Goal: Task Accomplishment & Management: Manage account settings

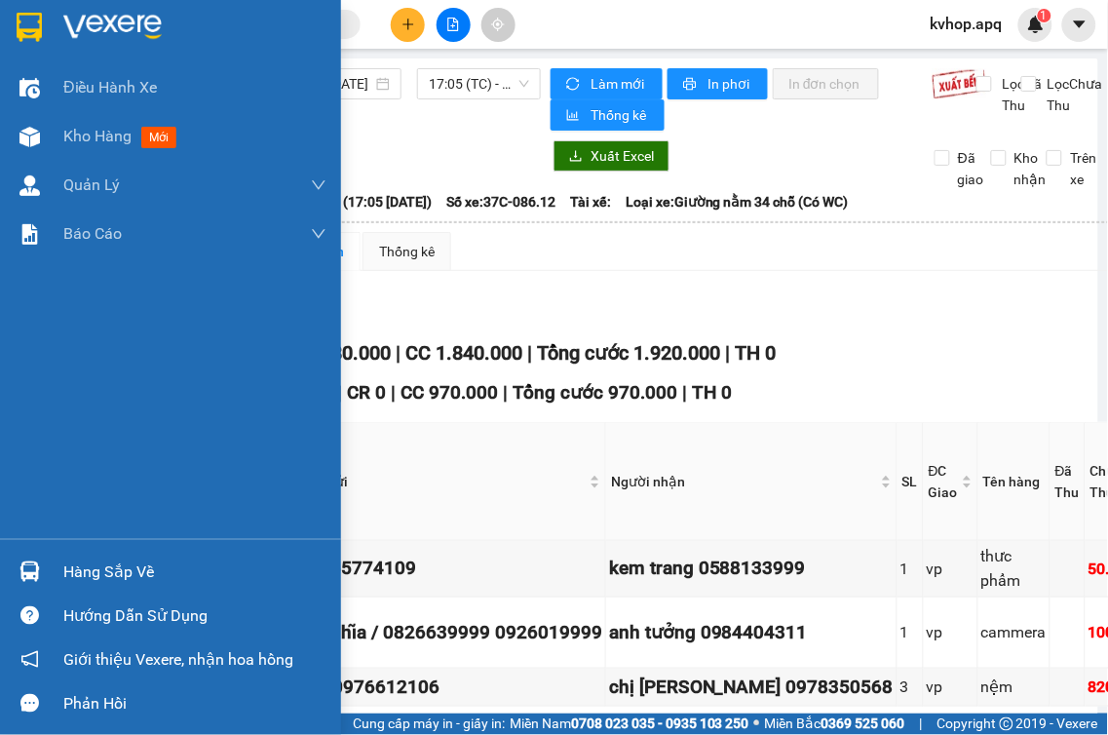
drag, startPoint x: 105, startPoint y: 570, endPoint x: 150, endPoint y: 580, distance: 45.9
click at [108, 571] on div "Hàng sắp về" at bounding box center [194, 571] width 263 height 29
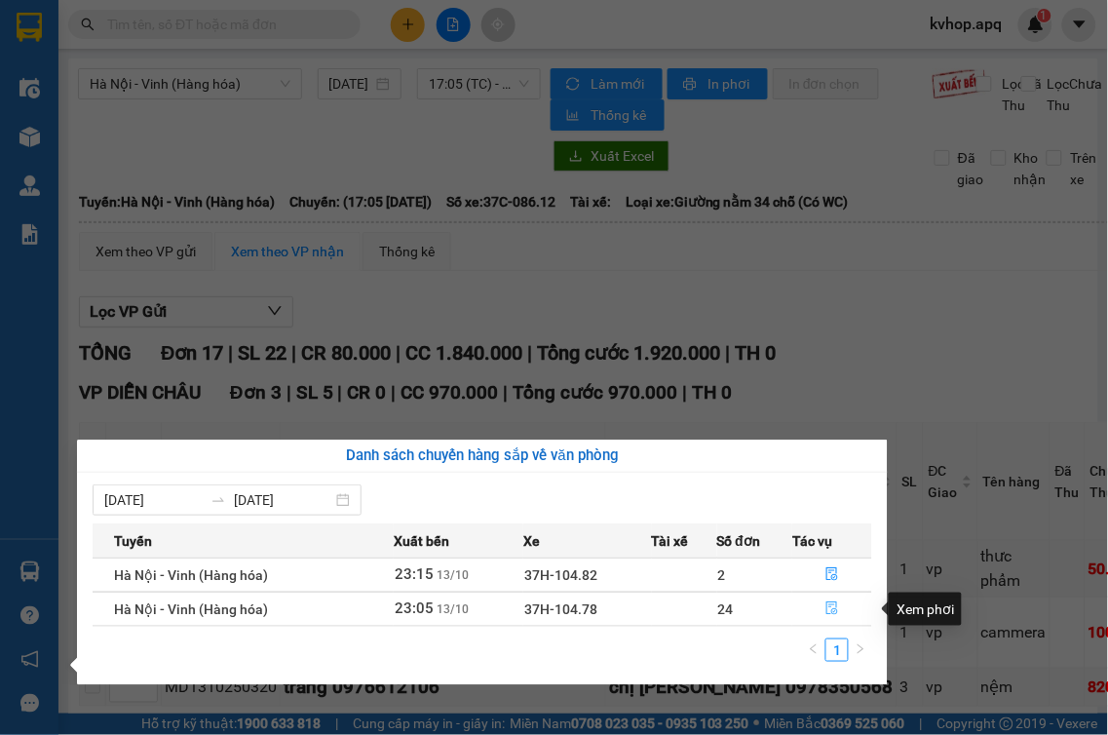
click at [833, 609] on icon "file-done" at bounding box center [832, 608] width 14 height 14
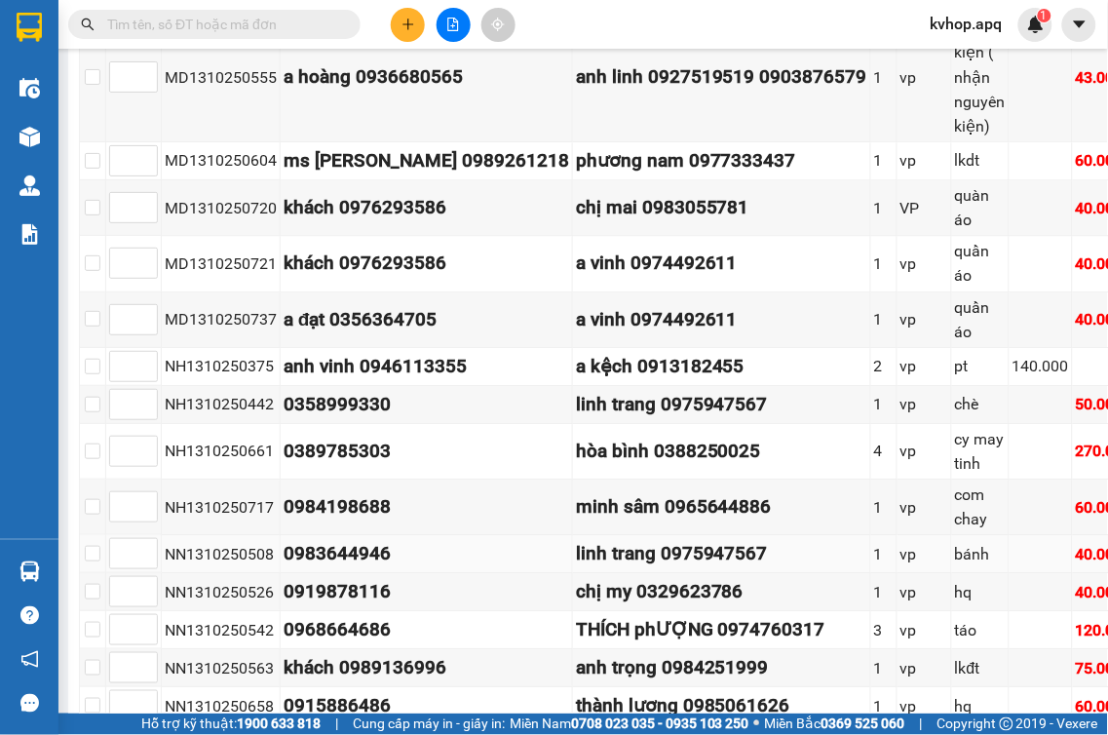
scroll to position [1191, 0]
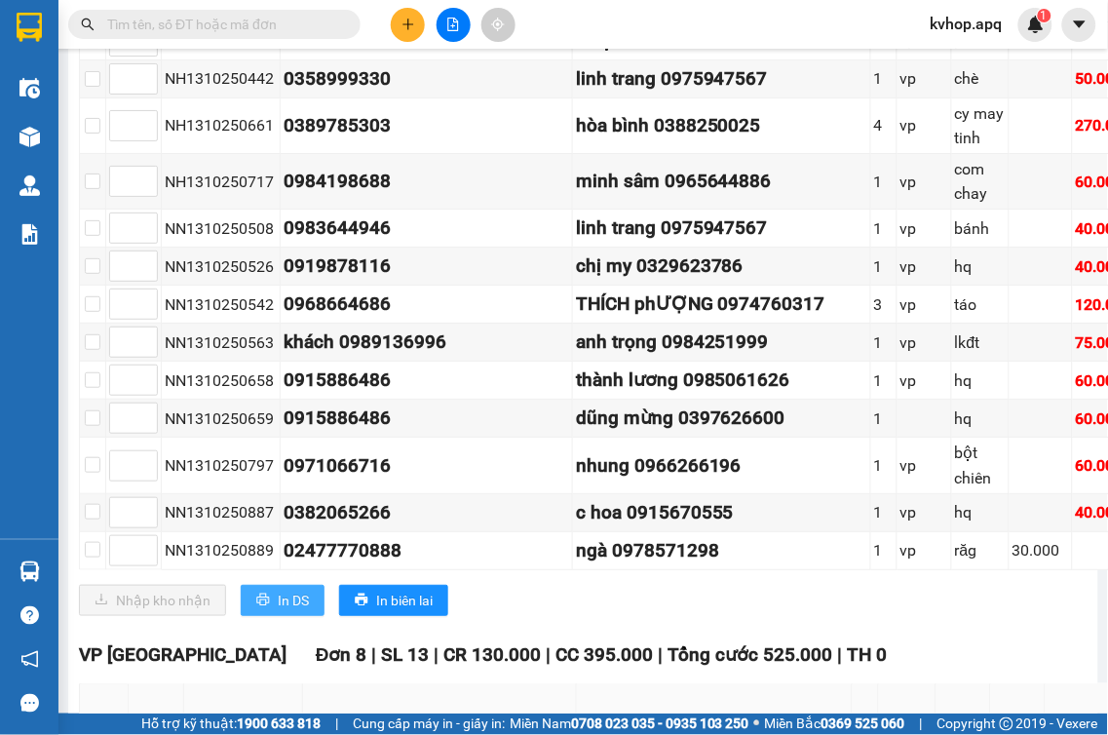
click at [288, 608] on span "In DS" at bounding box center [293, 599] width 31 height 21
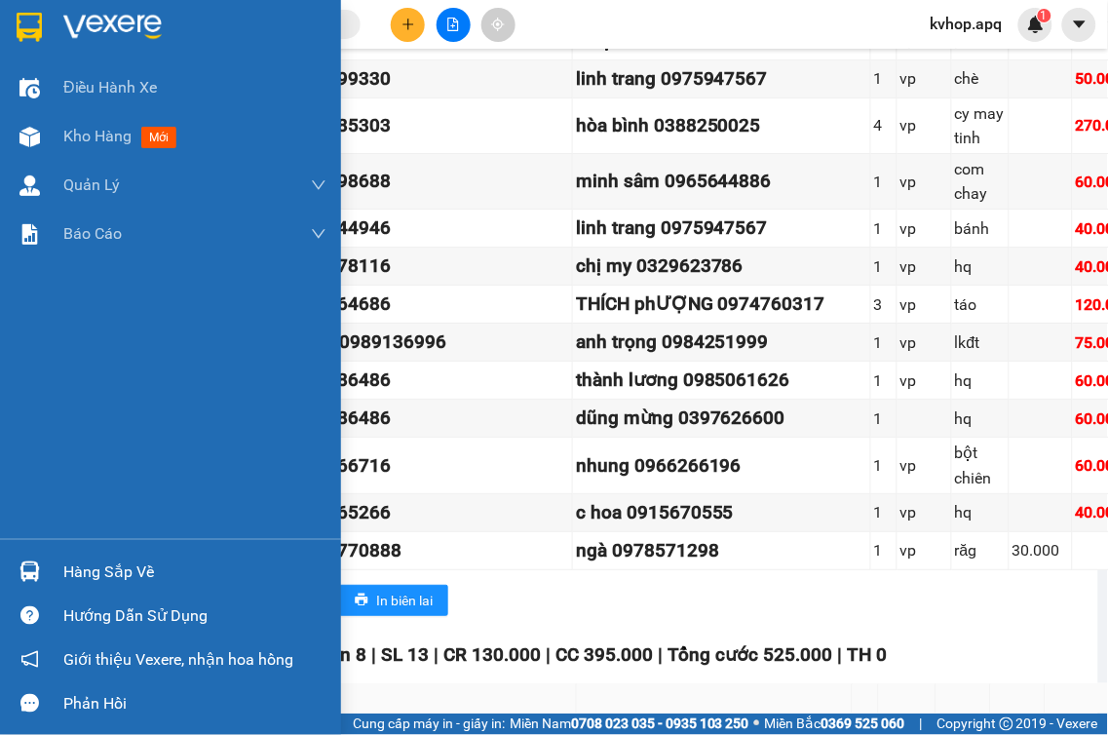
click at [92, 570] on div "Hàng sắp về" at bounding box center [194, 571] width 263 height 29
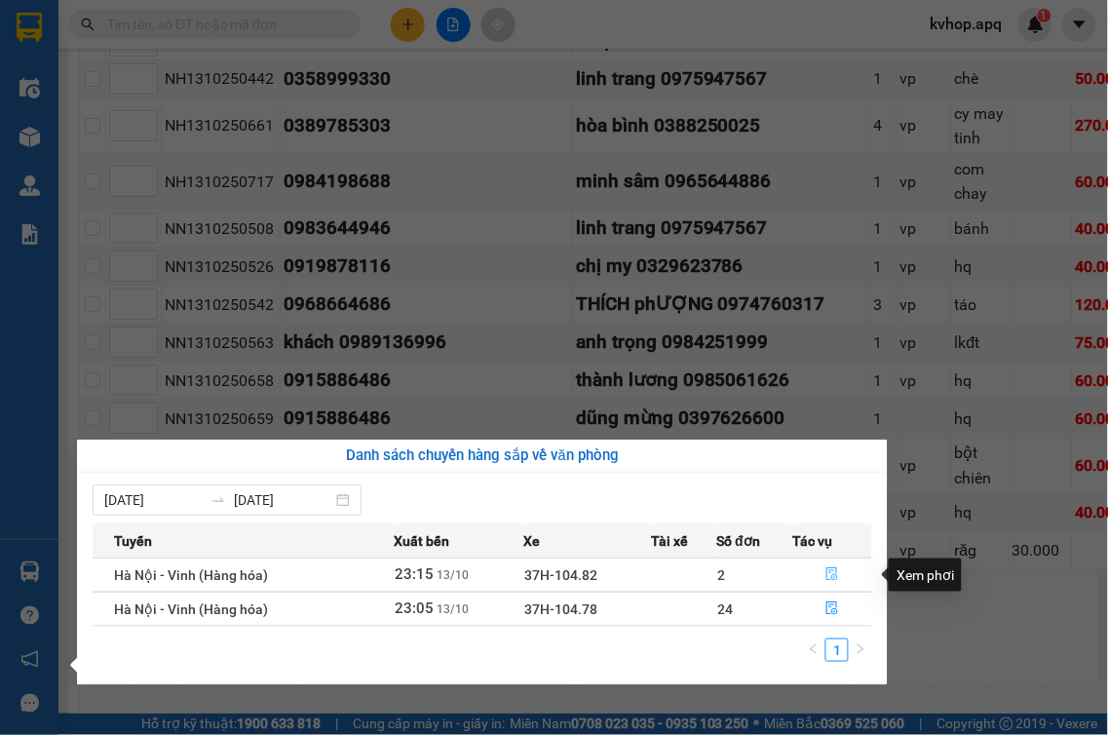
click at [828, 569] on icon "file-done" at bounding box center [832, 574] width 12 height 14
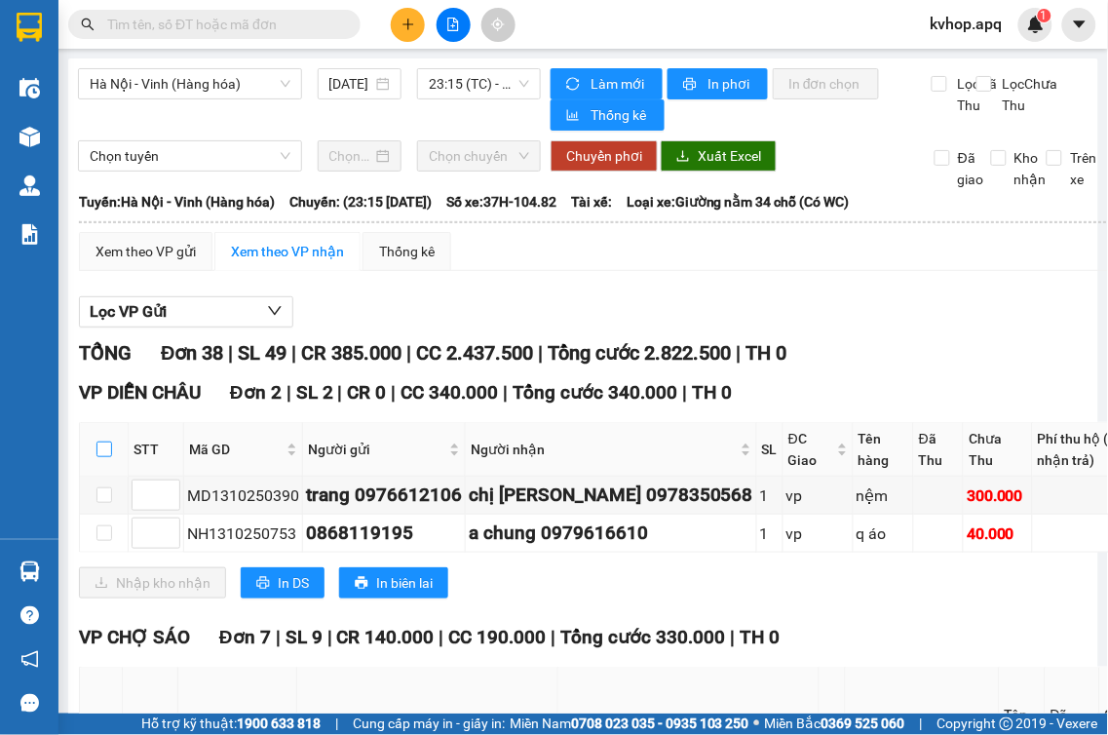
click at [100, 457] on input "checkbox" at bounding box center [104, 449] width 16 height 16
checkbox input "true"
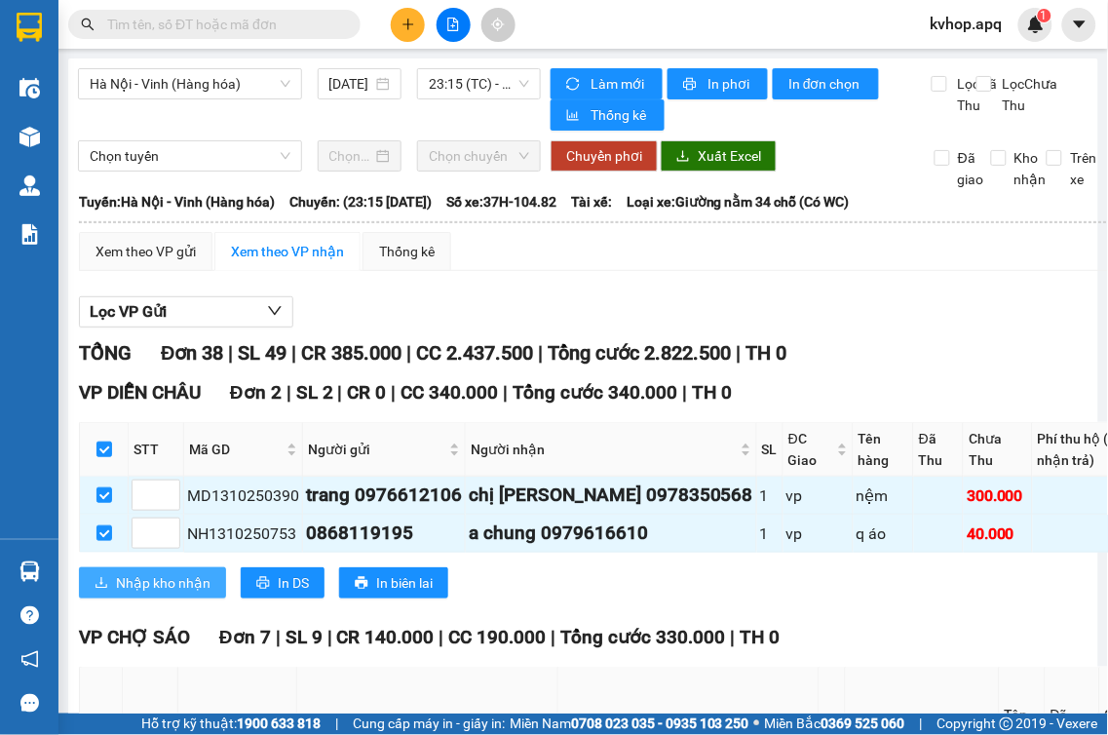
click at [123, 579] on button "Nhập kho nhận" at bounding box center [152, 582] width 147 height 31
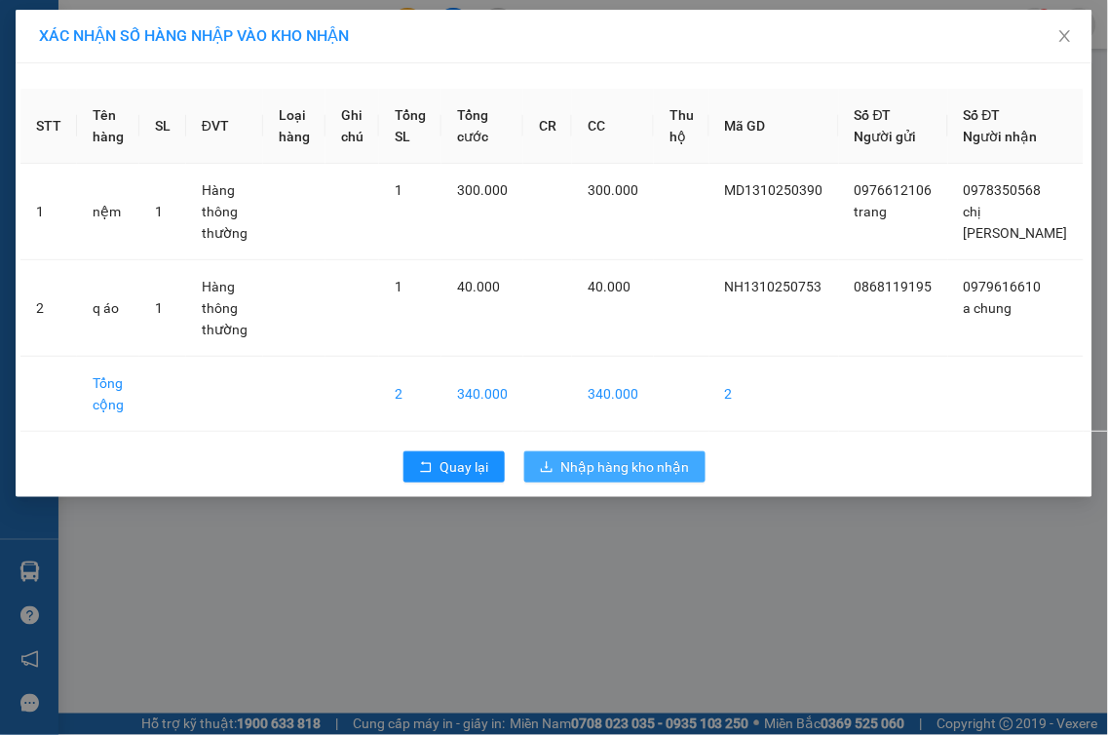
click at [629, 477] on span "Nhập hàng kho nhận" at bounding box center [625, 466] width 129 height 21
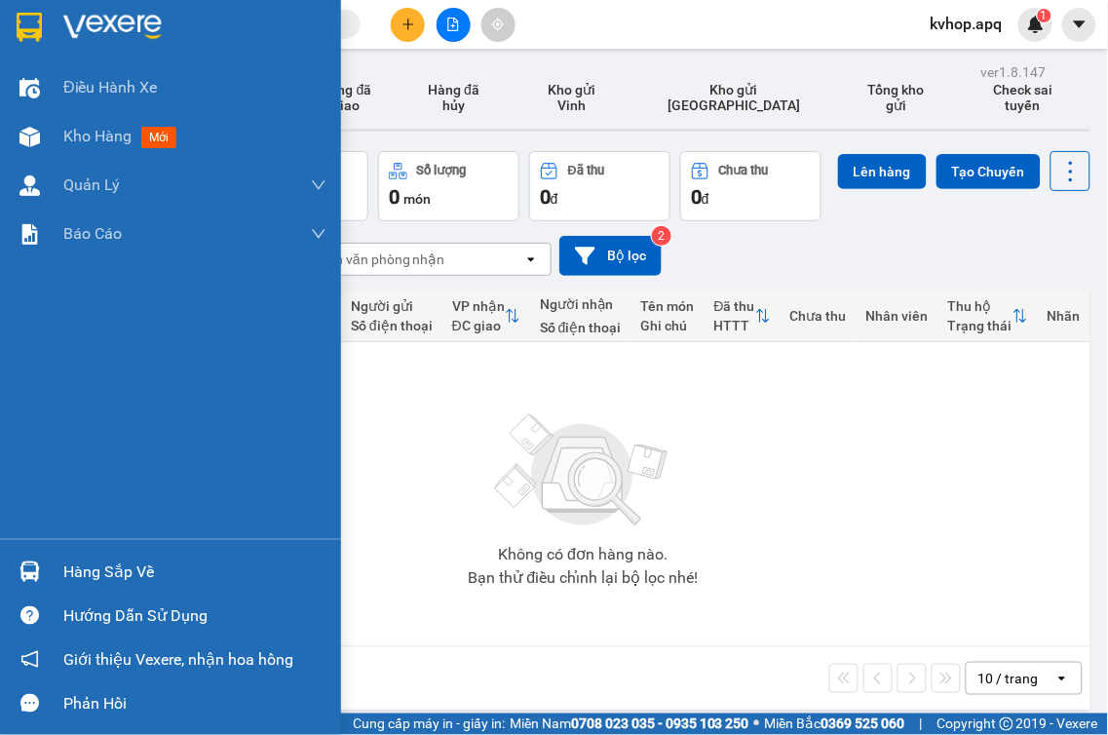
click at [80, 577] on div "Hàng sắp về" at bounding box center [194, 571] width 263 height 29
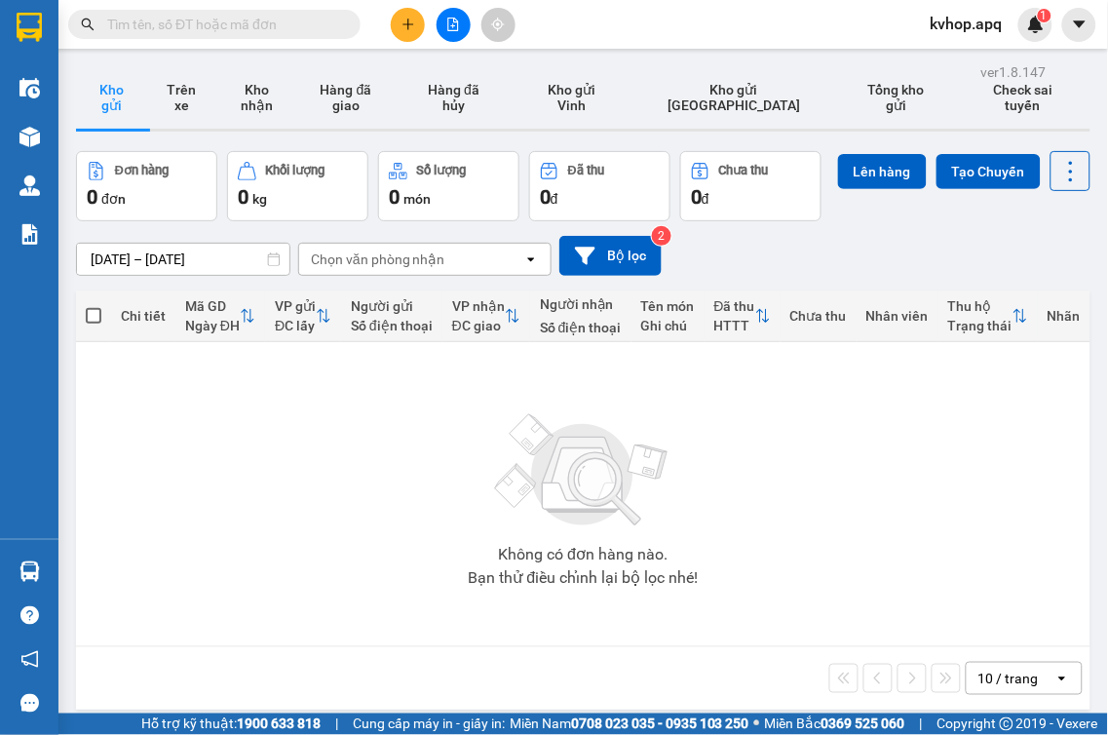
drag, startPoint x: 1023, startPoint y: 415, endPoint x: 1006, endPoint y: 520, distance: 106.5
click at [1023, 433] on section "Kết quả tìm kiếm ( 0 ) Bộ lọc No Data kvhop.apq 1 Điều hành xe Kho hàng mới Quả…" at bounding box center [554, 367] width 1108 height 735
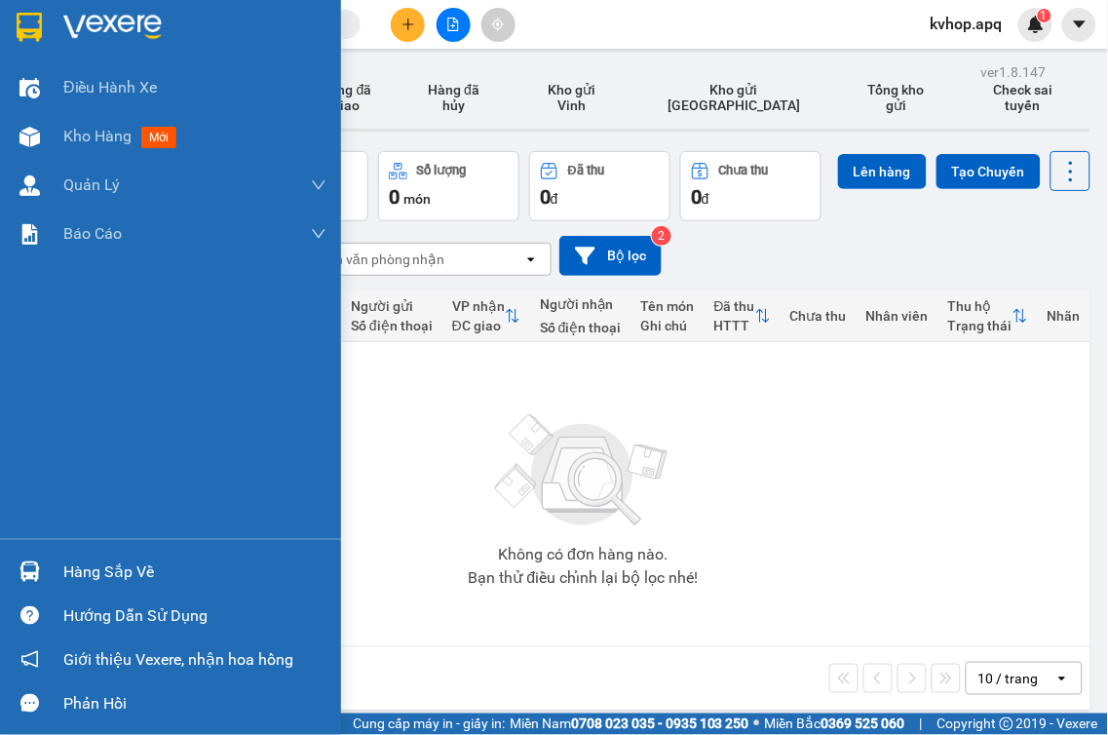
click at [72, 571] on div "Hàng sắp về" at bounding box center [194, 571] width 263 height 29
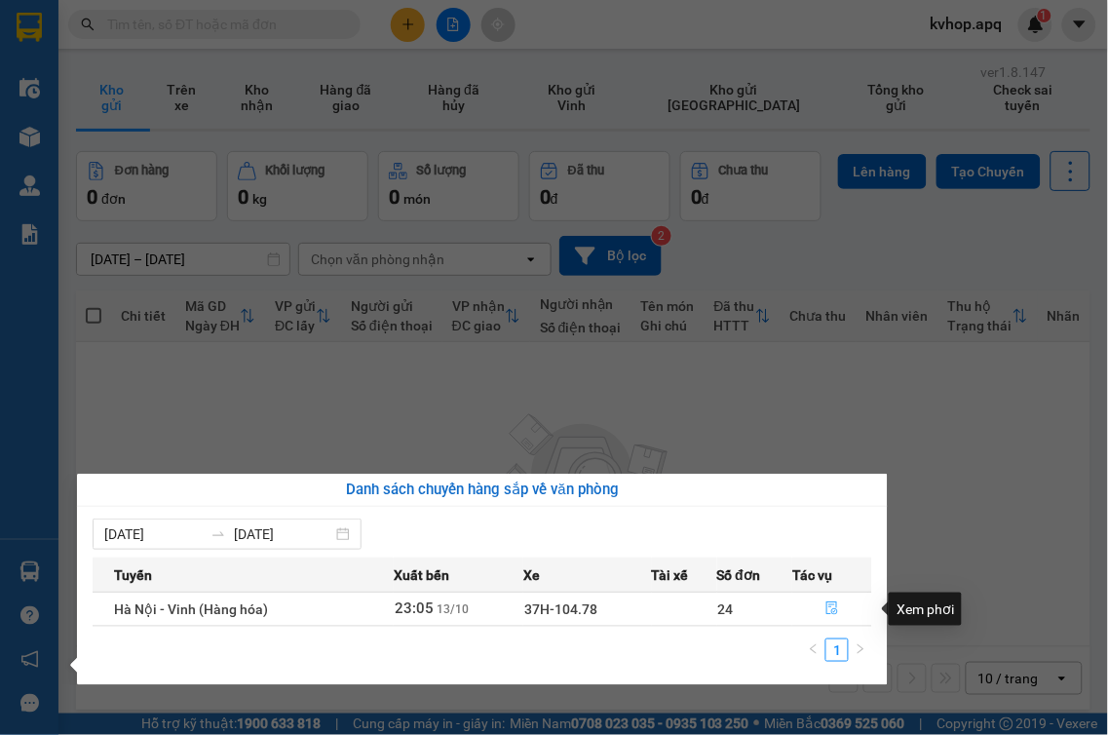
click at [826, 611] on icon "file-done" at bounding box center [832, 608] width 12 height 14
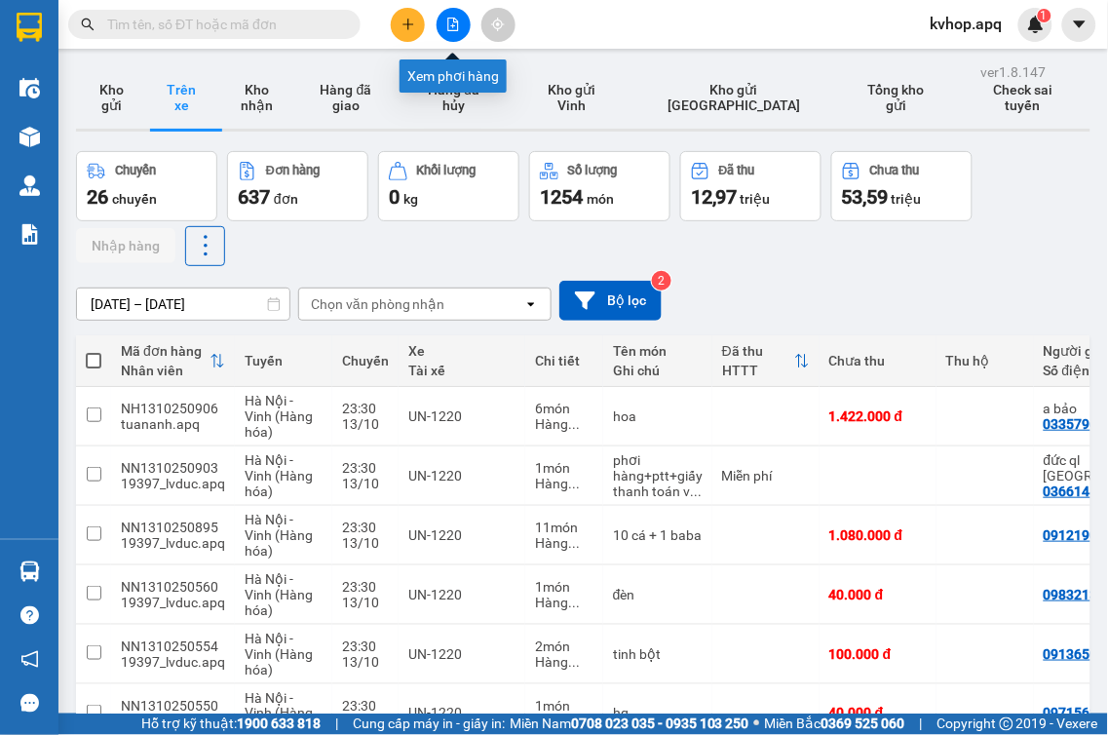
click at [450, 31] on button at bounding box center [453, 25] width 34 height 34
click at [454, 29] on icon "file-add" at bounding box center [453, 25] width 14 height 14
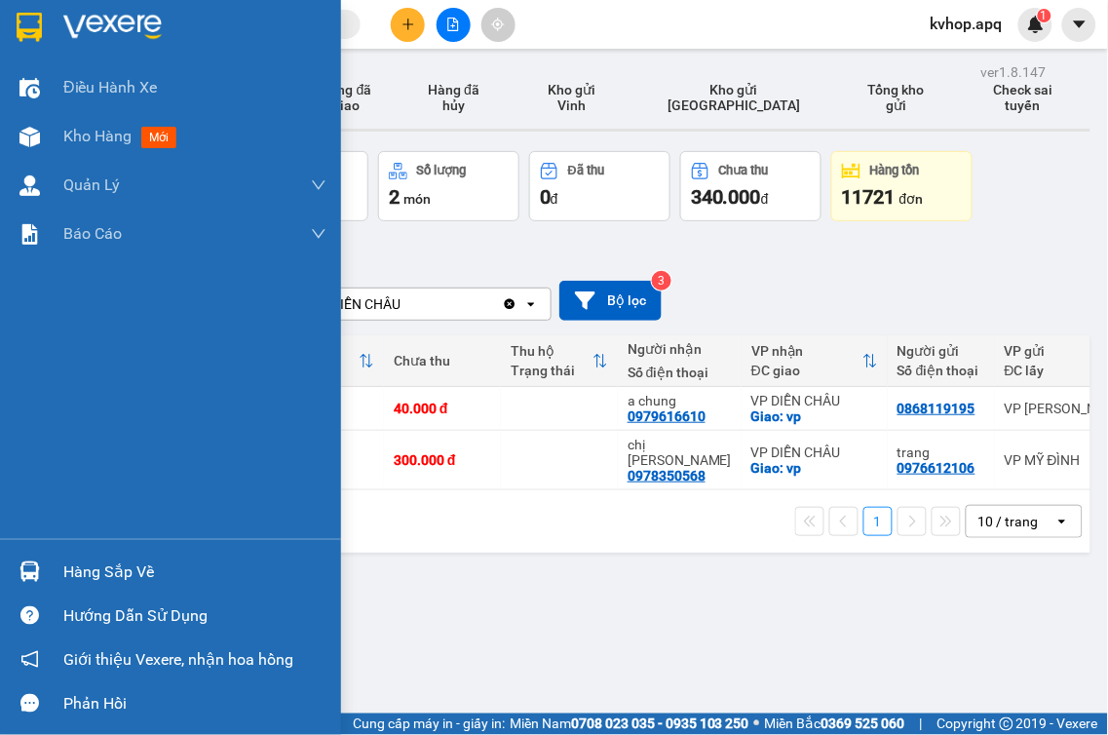
click at [111, 576] on div "Hàng sắp về" at bounding box center [194, 571] width 263 height 29
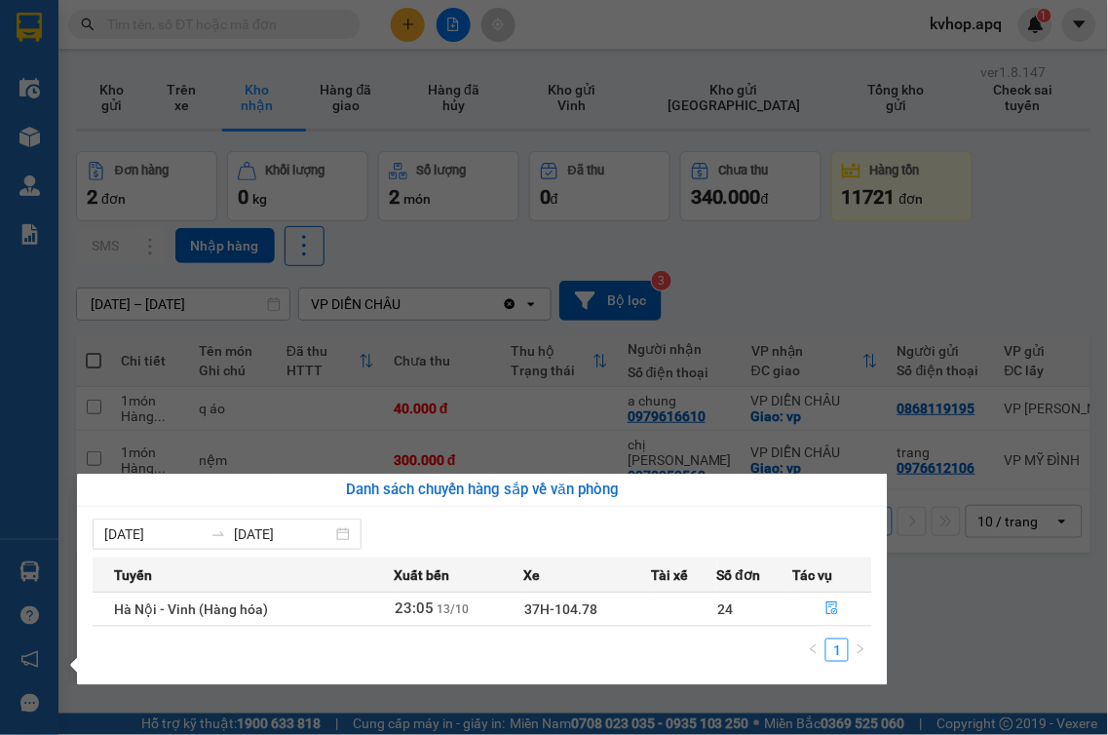
click at [988, 634] on section "Kết quả tìm kiếm ( 0 ) Bộ lọc No Data kvhop.apq 1 Điều hành xe Kho hàng mới Quả…" at bounding box center [554, 367] width 1108 height 735
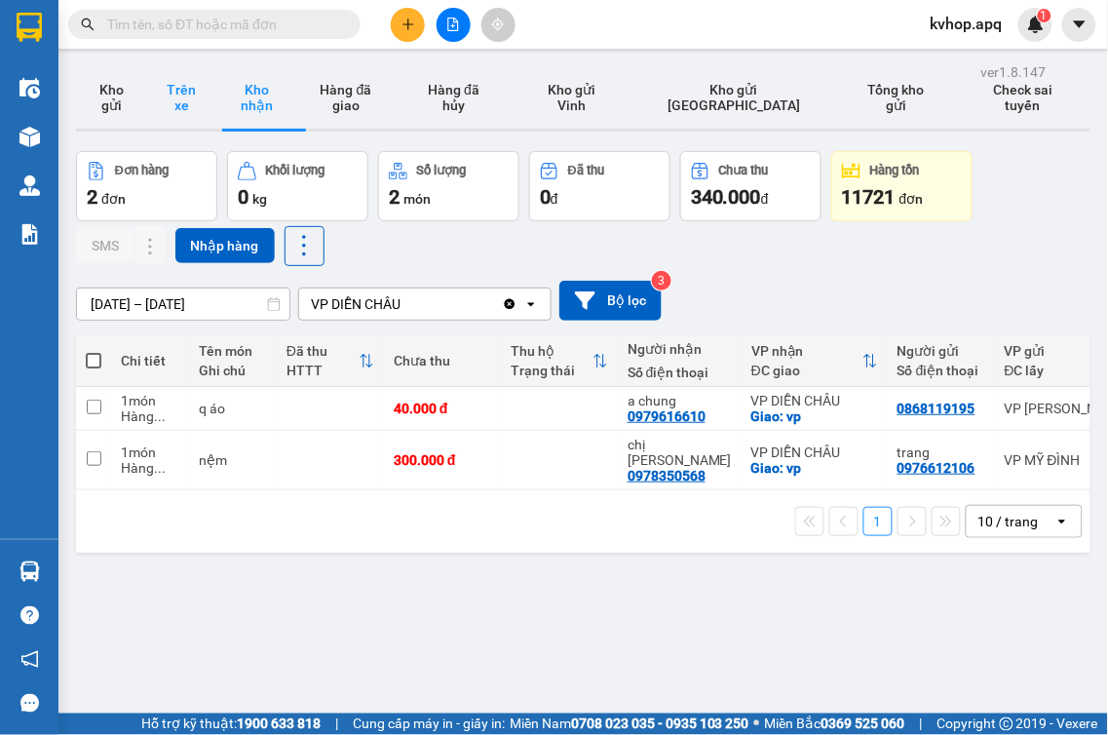
click at [181, 124] on button "Trên xe" at bounding box center [181, 97] width 70 height 62
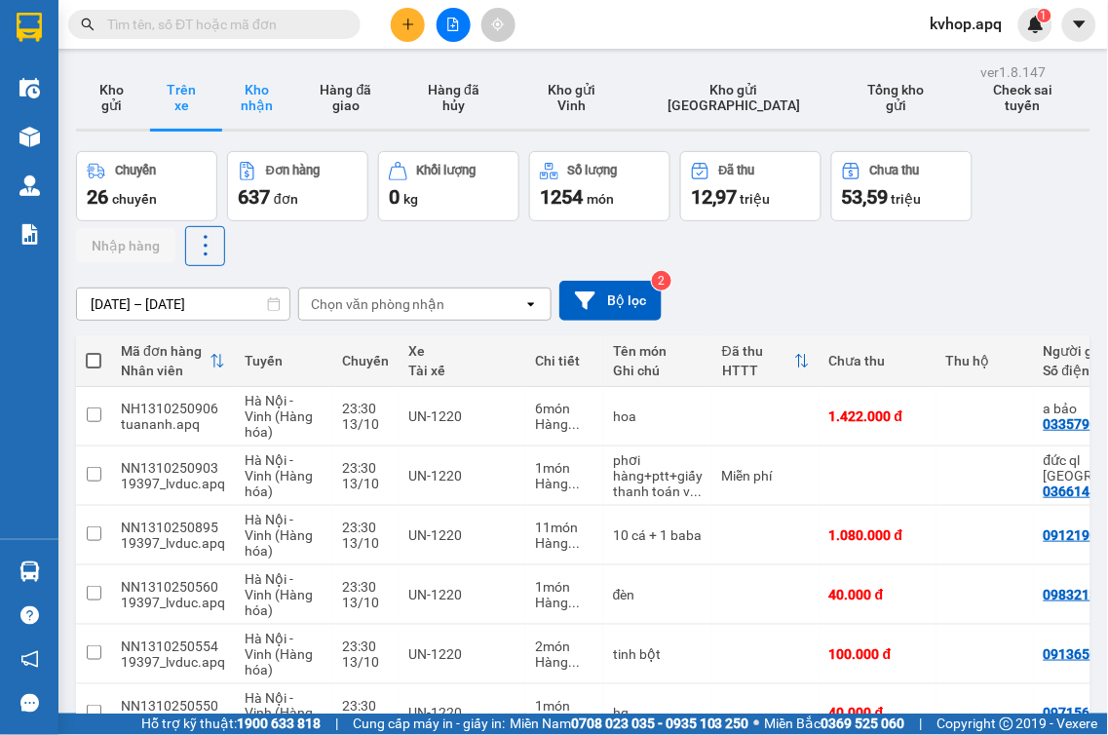
click at [242, 90] on button "Kho nhận" at bounding box center [256, 97] width 80 height 62
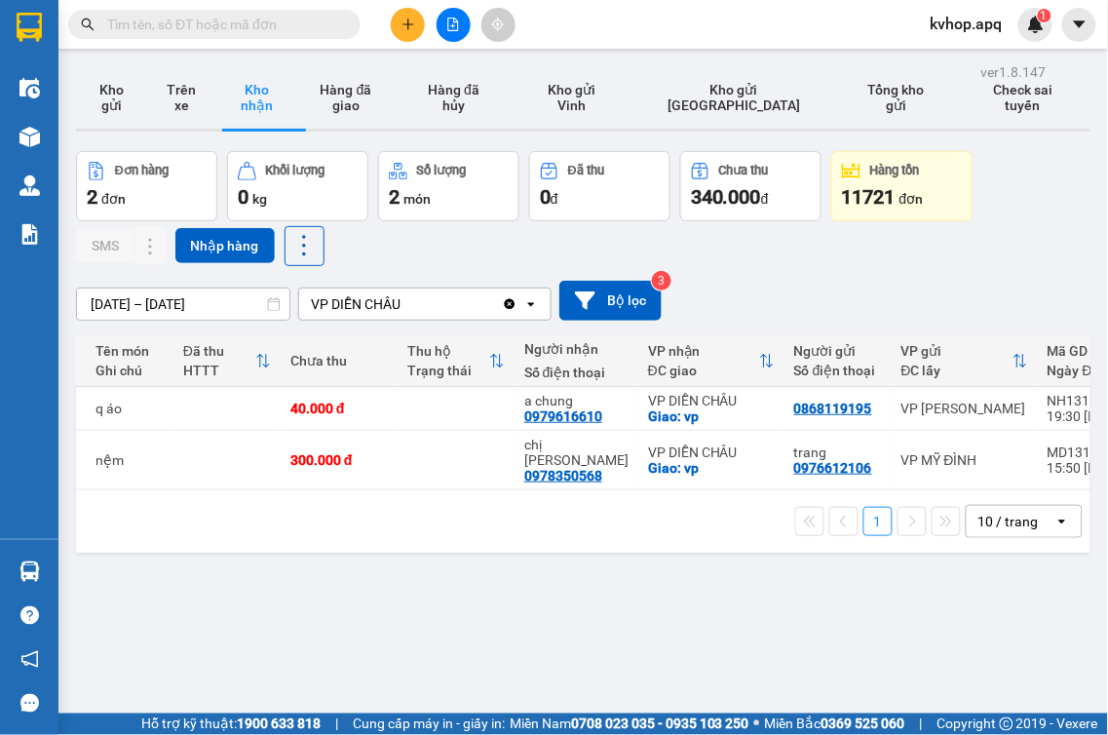
scroll to position [0, 104]
click at [189, 108] on button "Trên xe" at bounding box center [181, 97] width 70 height 62
type input "[DATE] – [DATE]"
